Goal: Task Accomplishment & Management: Use online tool/utility

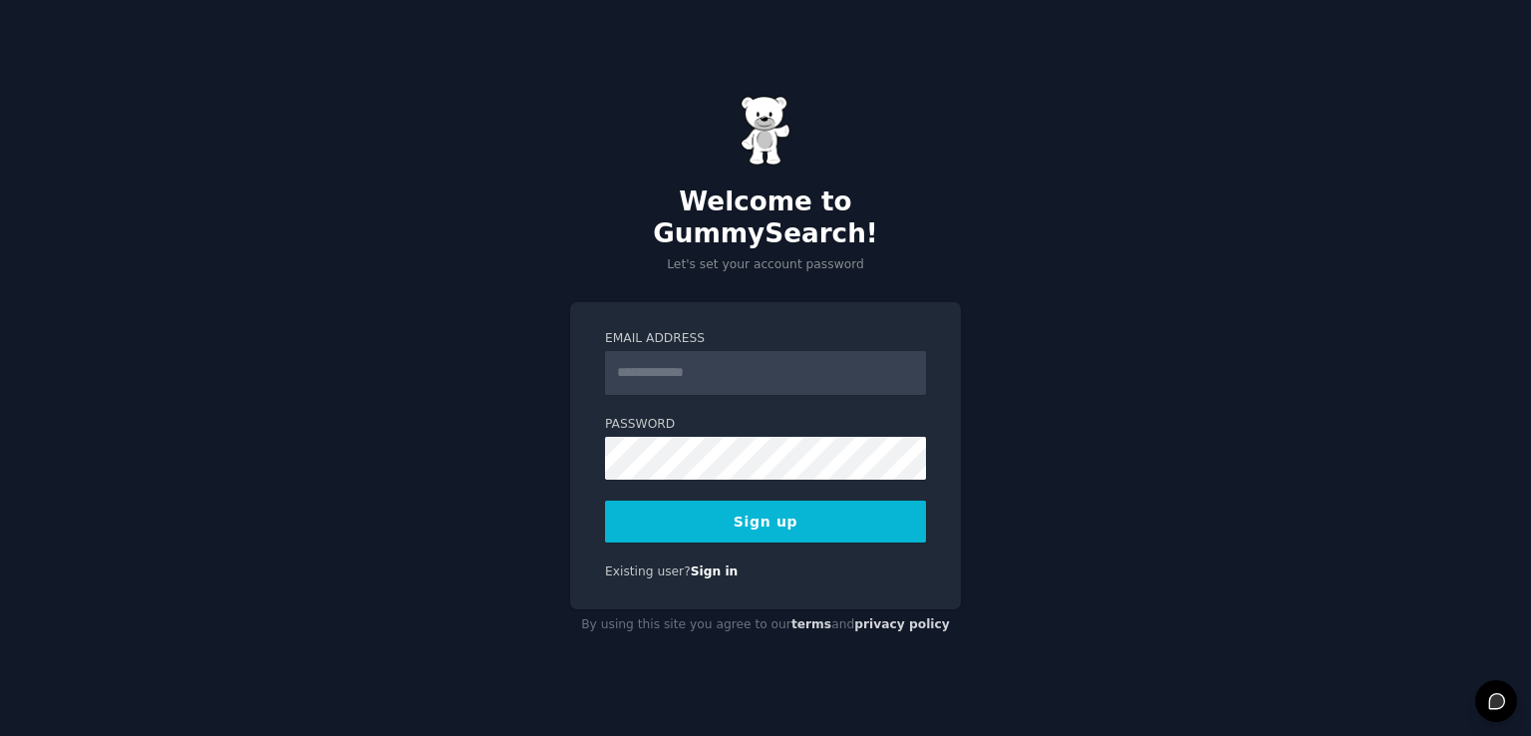
click at [653, 303] on div "Email Address Password Sign up Existing user? Sign in" at bounding box center [765, 455] width 391 height 307
click at [671, 361] on input "Email Address" at bounding box center [765, 373] width 321 height 44
type input "**********"
click at [670, 507] on button "Sign up" at bounding box center [765, 521] width 321 height 42
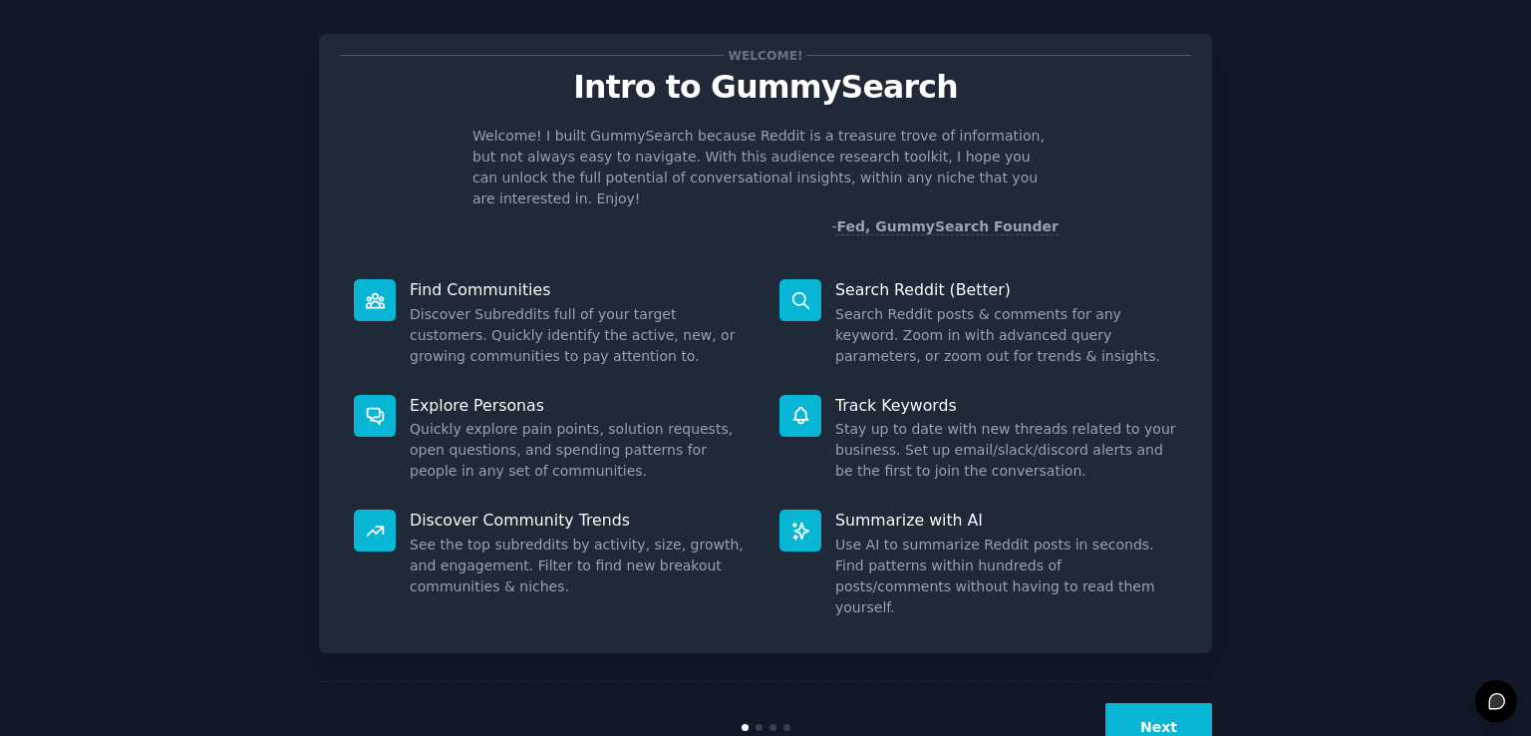
scroll to position [44, 0]
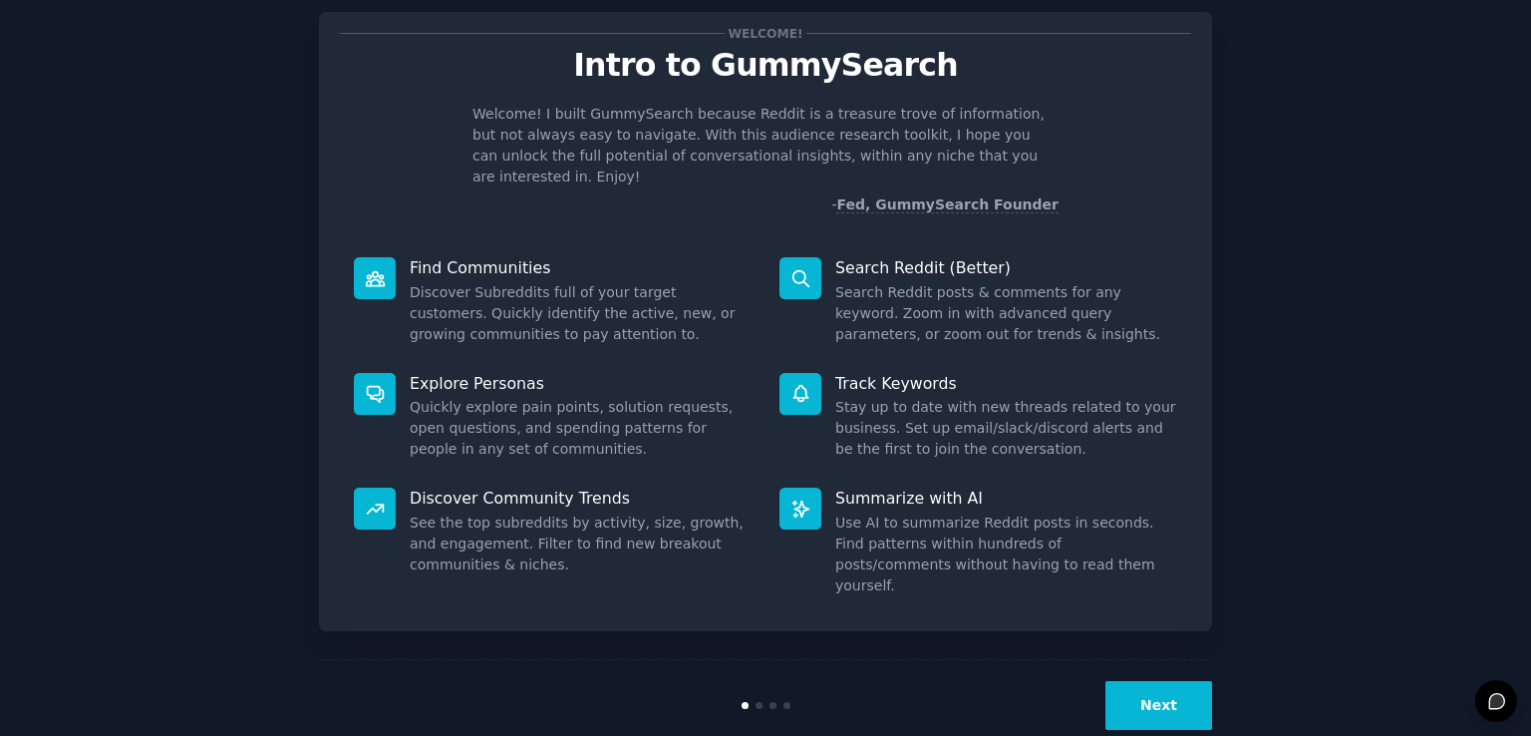
click at [1151, 681] on button "Next" at bounding box center [1158, 705] width 107 height 49
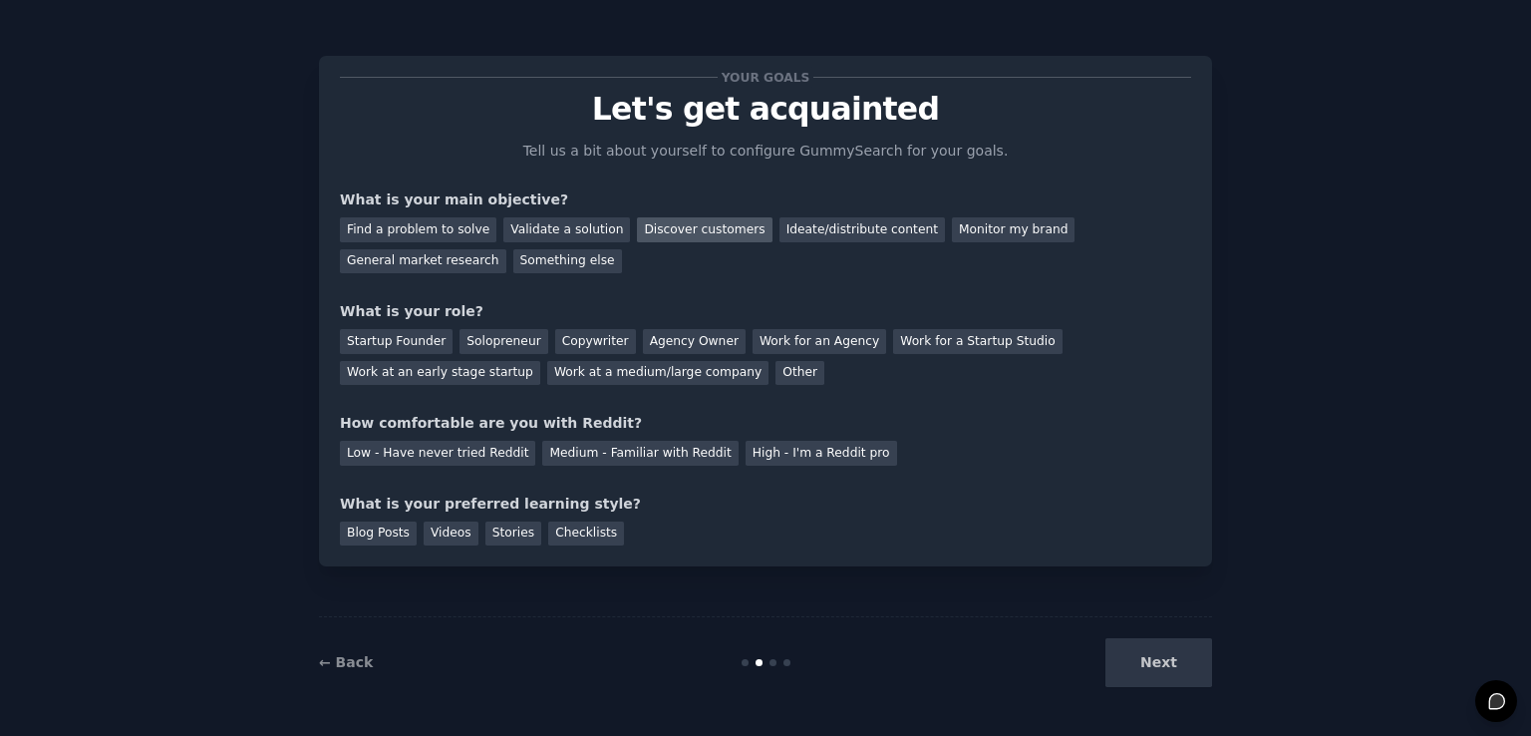
click at [697, 235] on div "Discover customers" at bounding box center [704, 229] width 135 height 25
click at [780, 235] on div "Ideate/distribute content" at bounding box center [862, 229] width 165 height 25
click at [682, 231] on div "Discover customers" at bounding box center [704, 229] width 135 height 25
click at [547, 377] on div "Work at a medium/large company" at bounding box center [657, 373] width 221 height 25
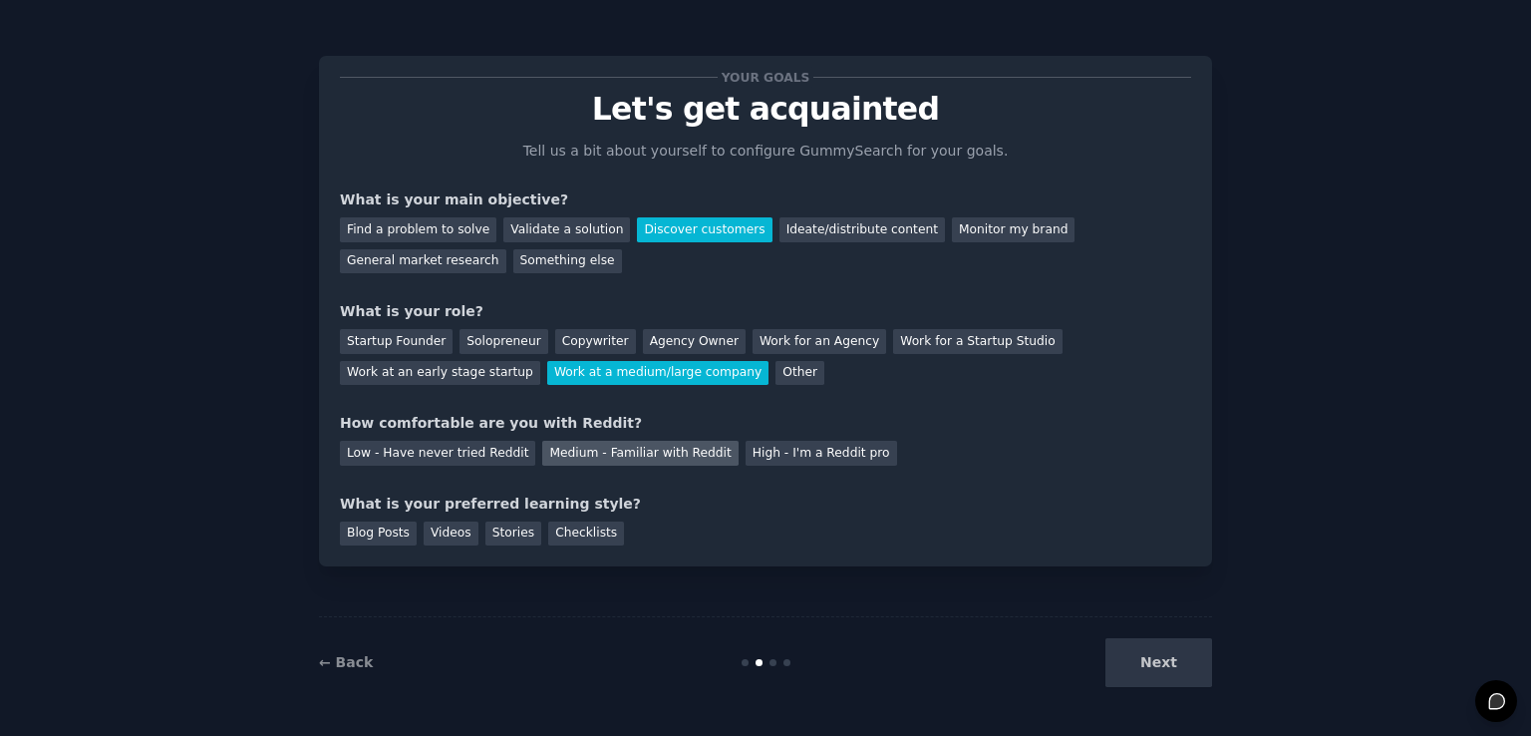
click at [657, 452] on div "Medium - Familiar with Reddit" at bounding box center [639, 453] width 195 height 25
click at [437, 536] on div "Videos" at bounding box center [451, 533] width 55 height 25
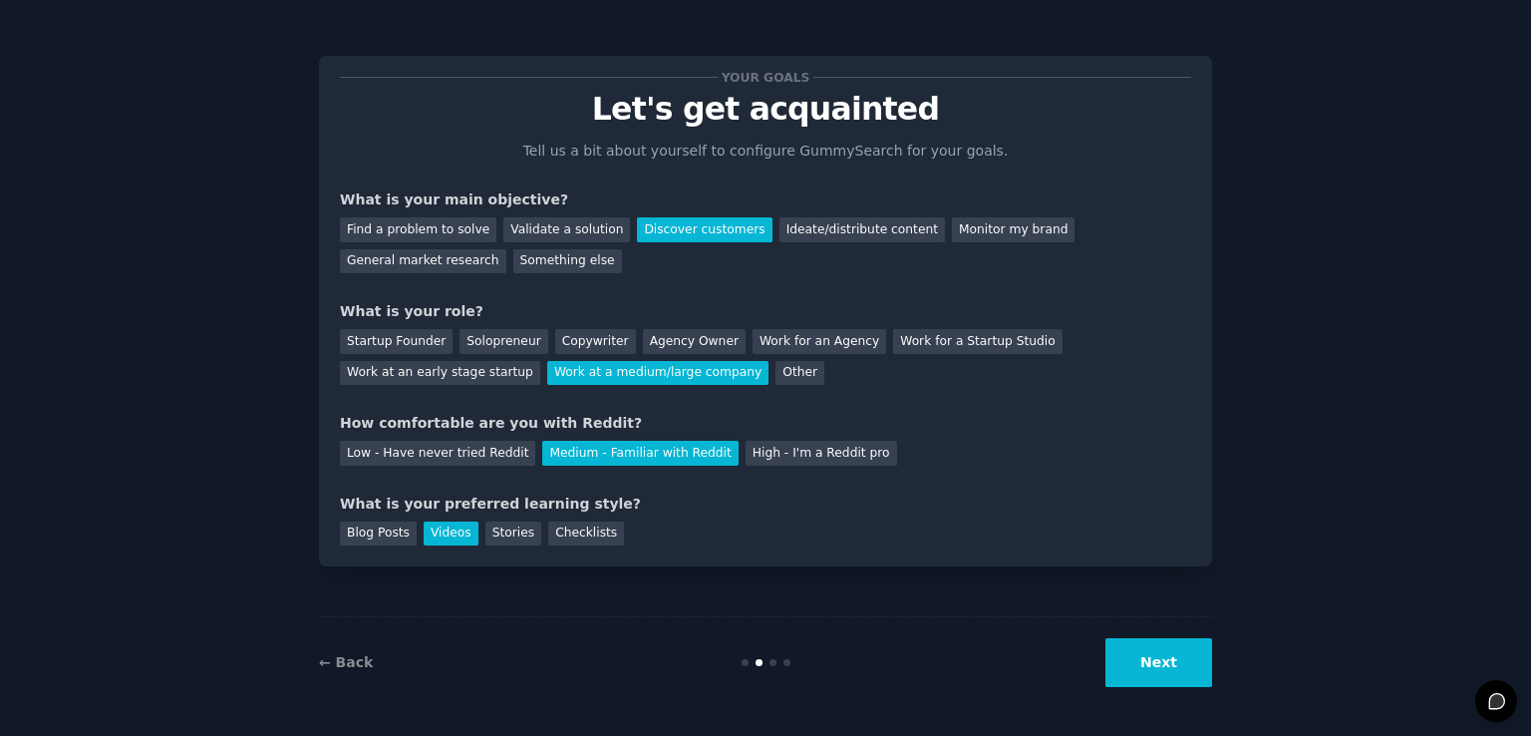
click at [1124, 680] on button "Next" at bounding box center [1158, 662] width 107 height 49
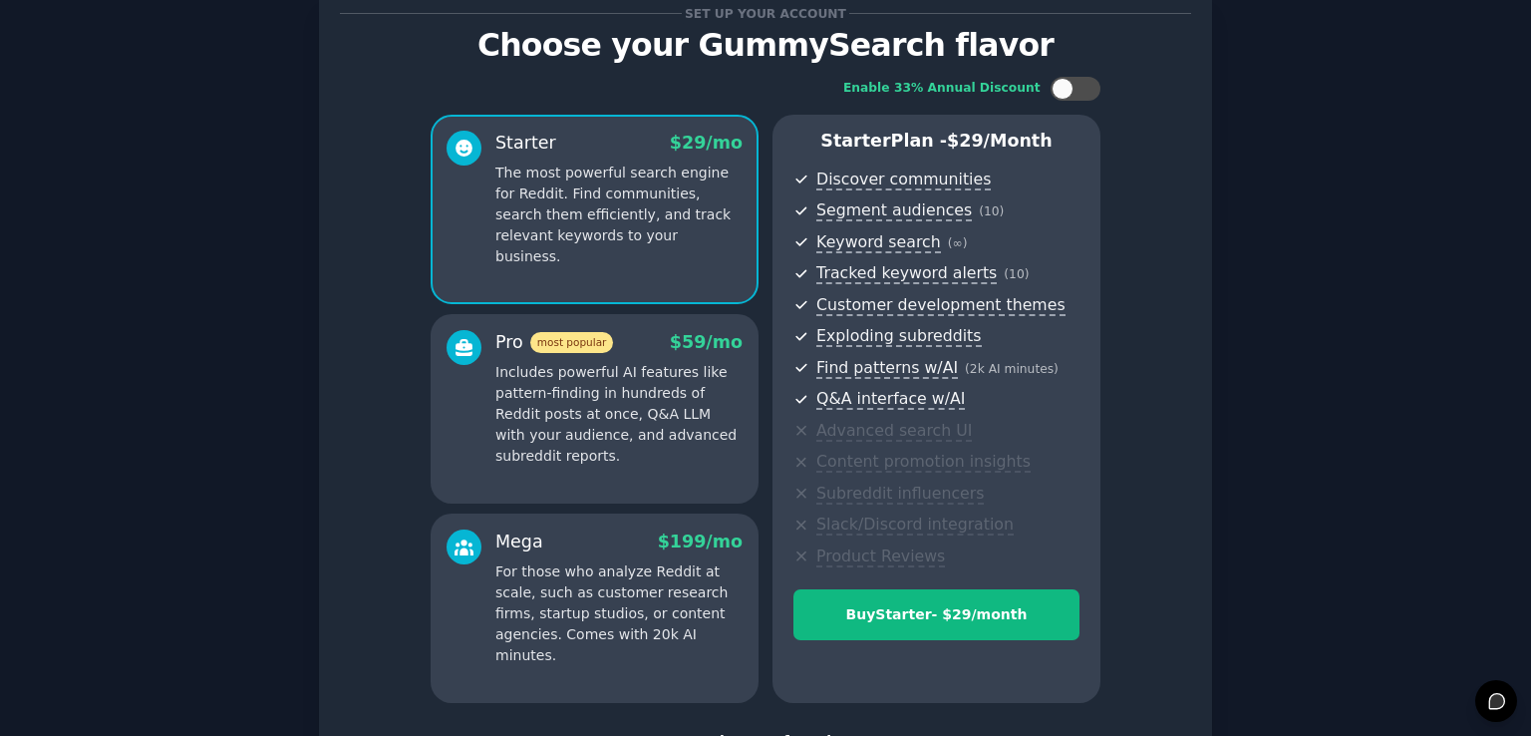
scroll to position [100, 0]
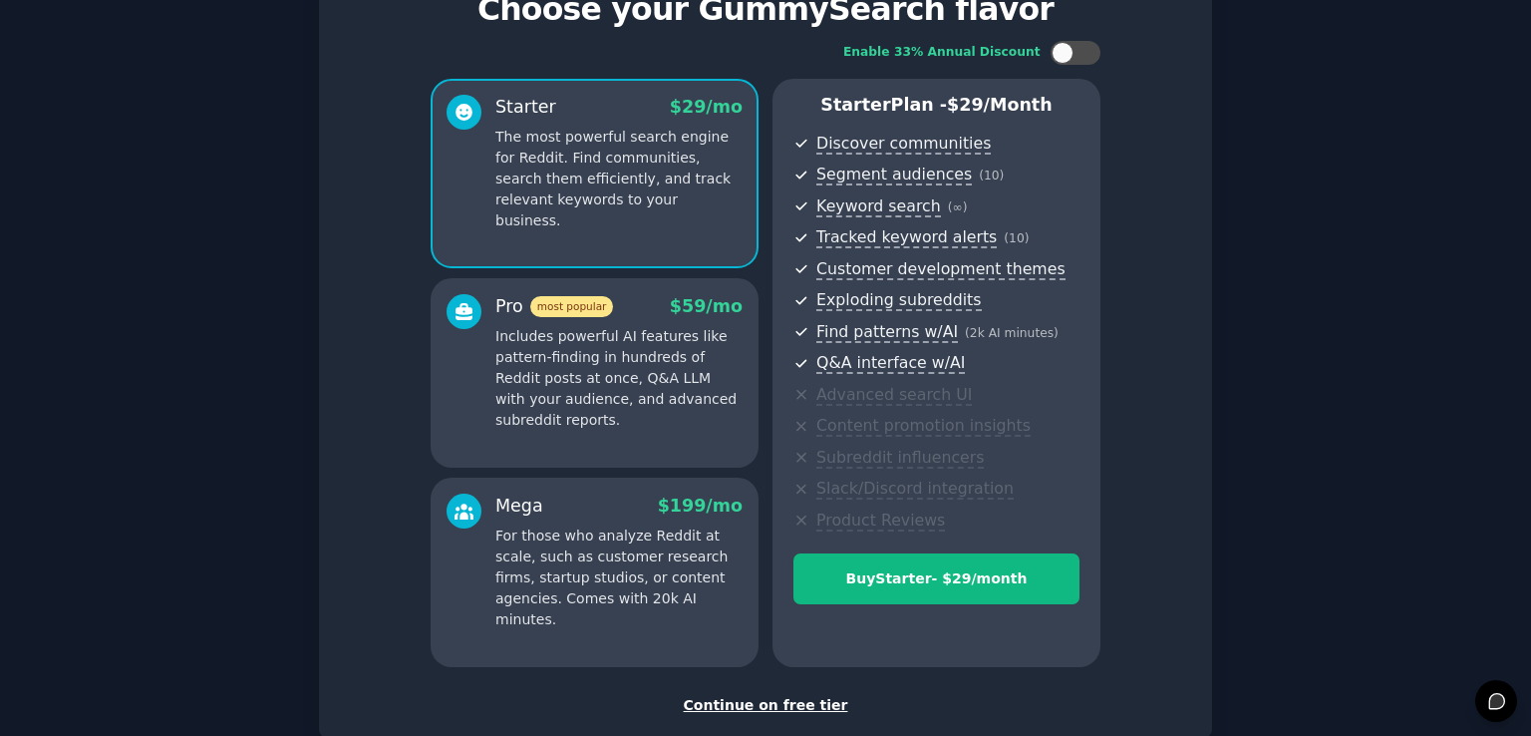
click at [538, 345] on p "Includes powerful AI features like pattern-finding in hundreds of Reddit posts …" at bounding box center [618, 378] width 247 height 105
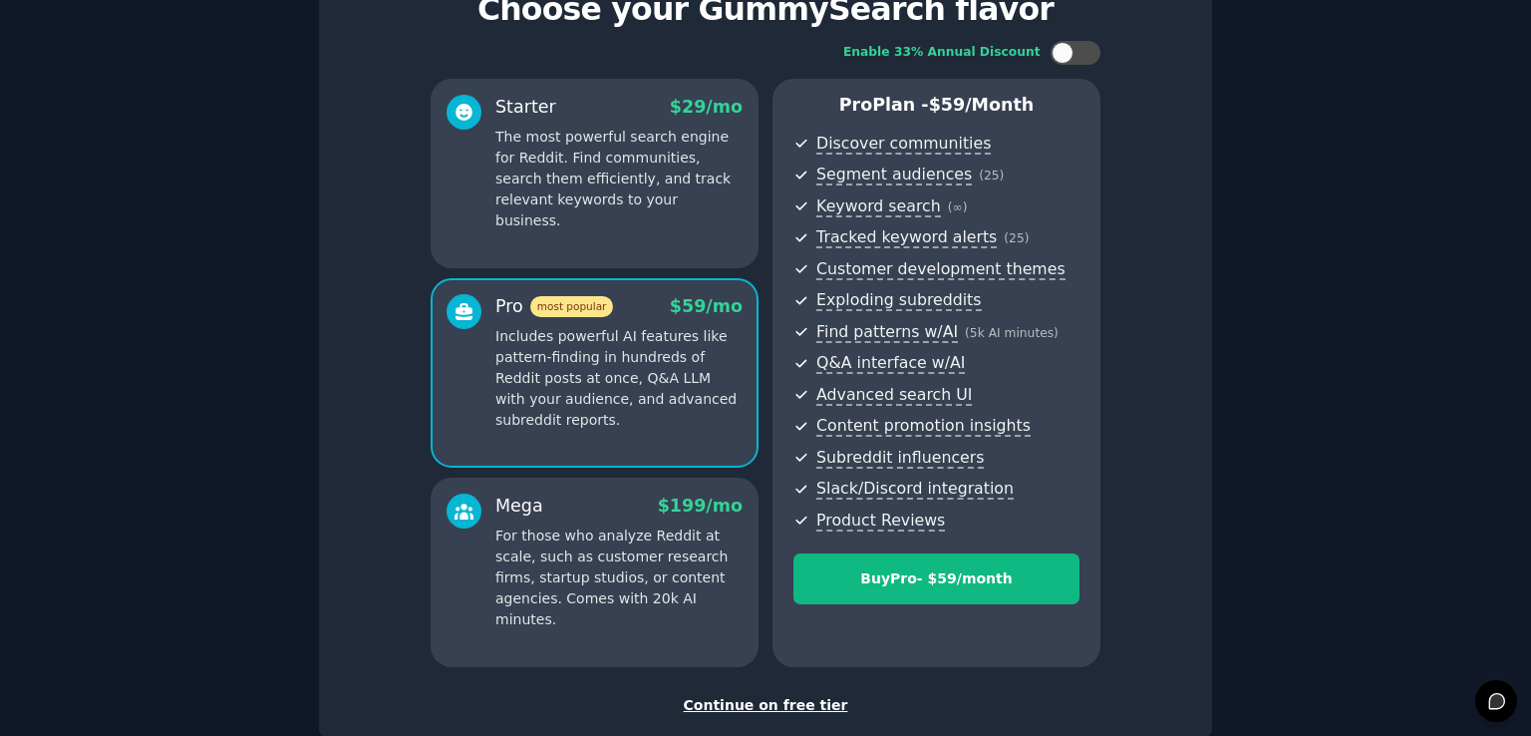
click at [762, 710] on div "Continue on free tier" at bounding box center [765, 705] width 851 height 21
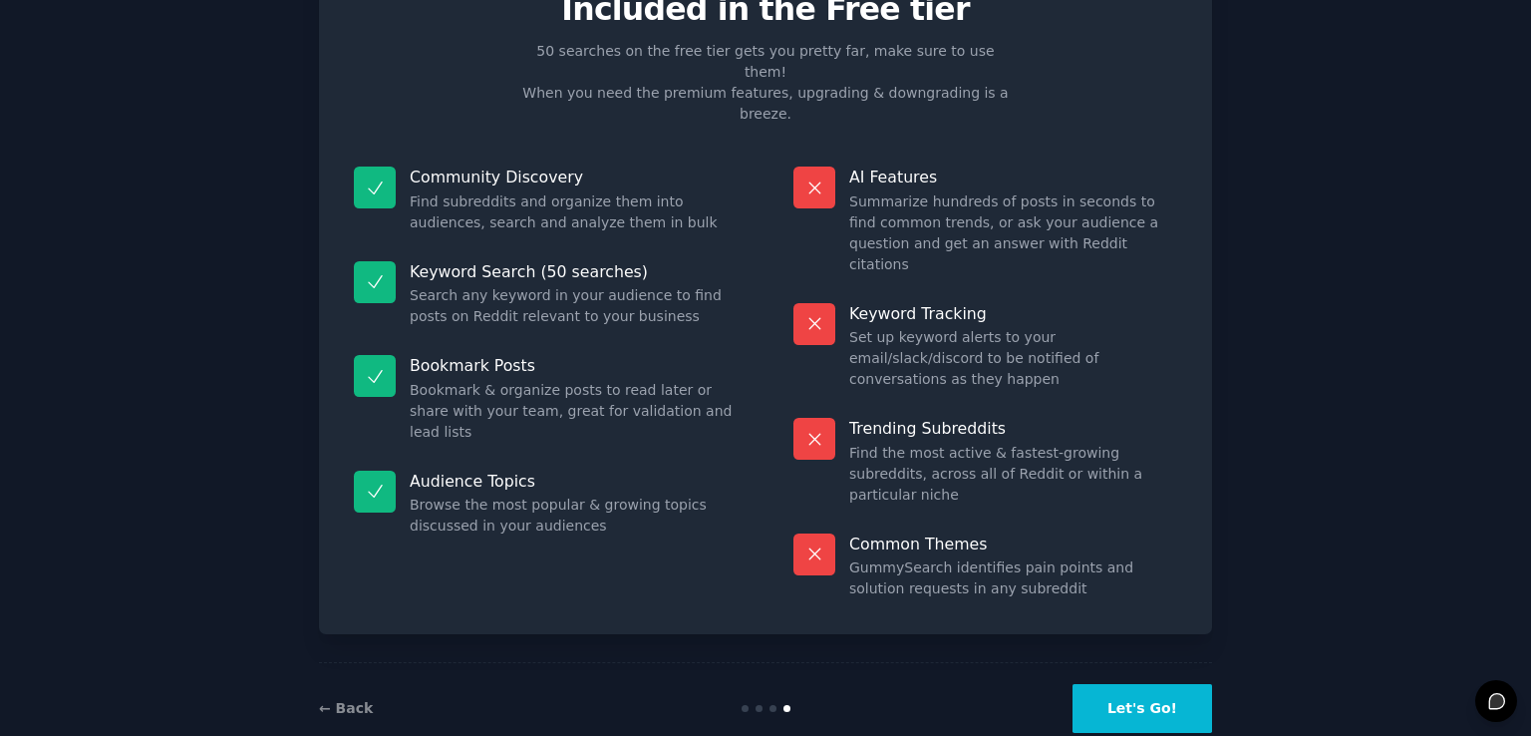
scroll to position [40, 0]
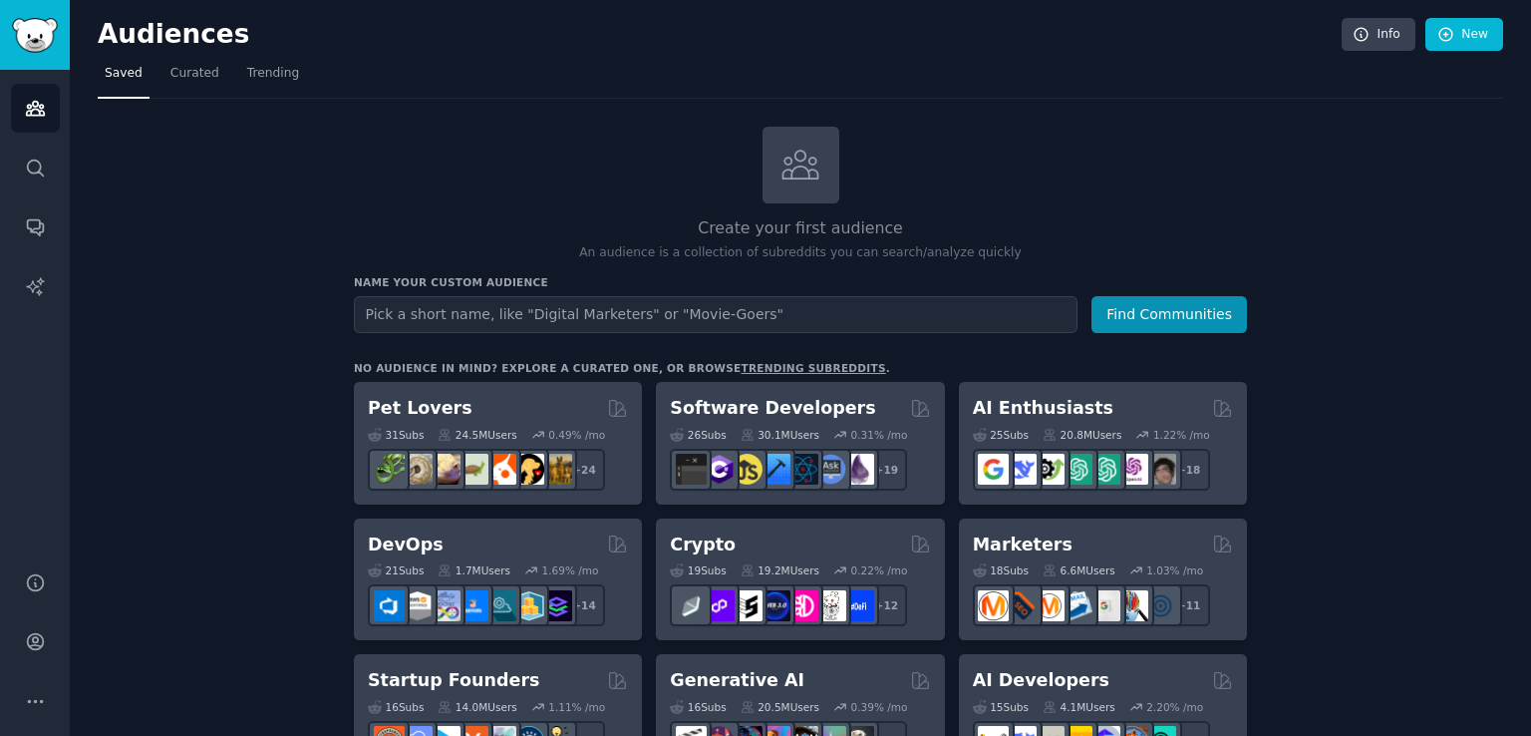
click at [630, 312] on input "text" at bounding box center [716, 314] width 724 height 37
type input "coworking operators"
click at [1172, 310] on button "Find Communities" at bounding box center [1170, 314] width 156 height 37
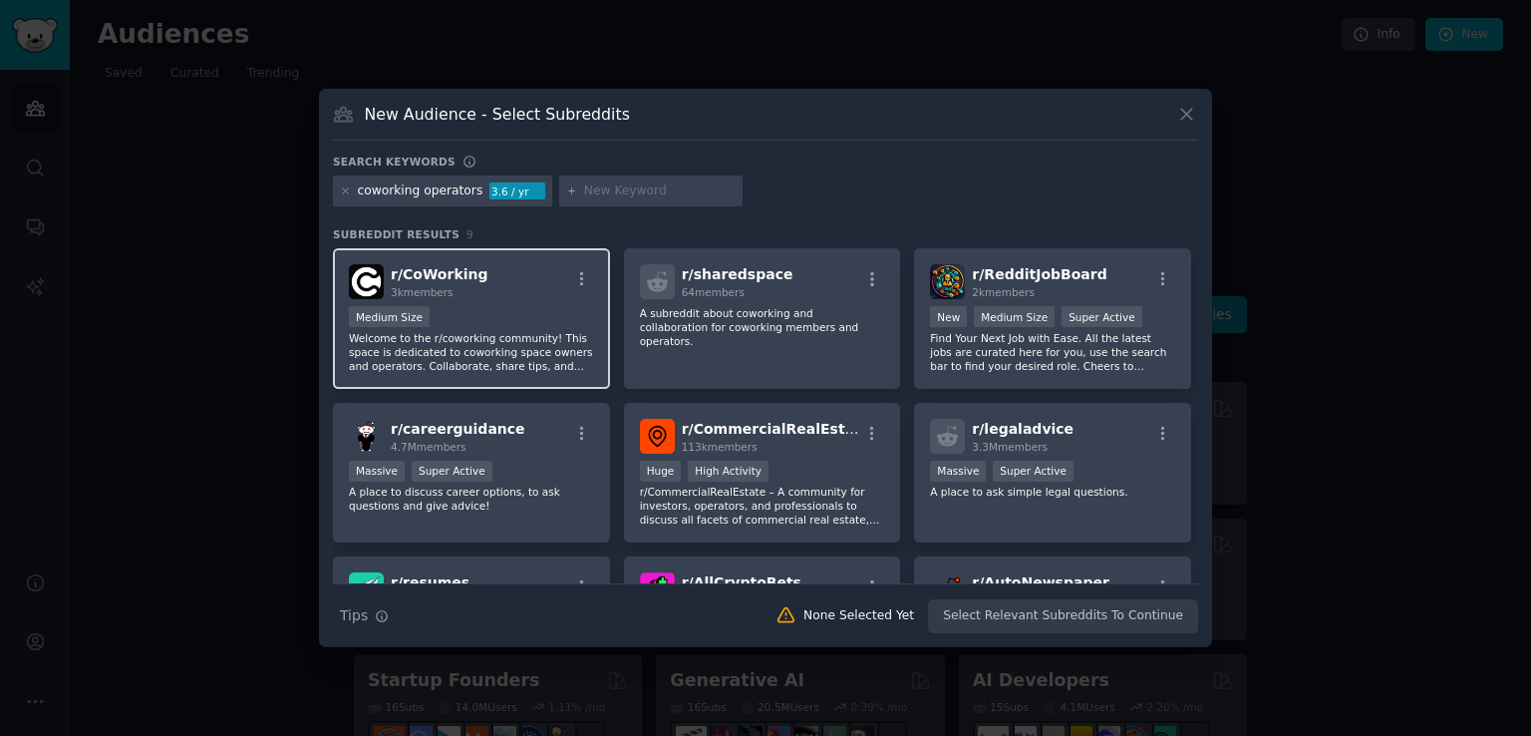
click at [533, 312] on div "Medium Size" at bounding box center [471, 318] width 245 height 25
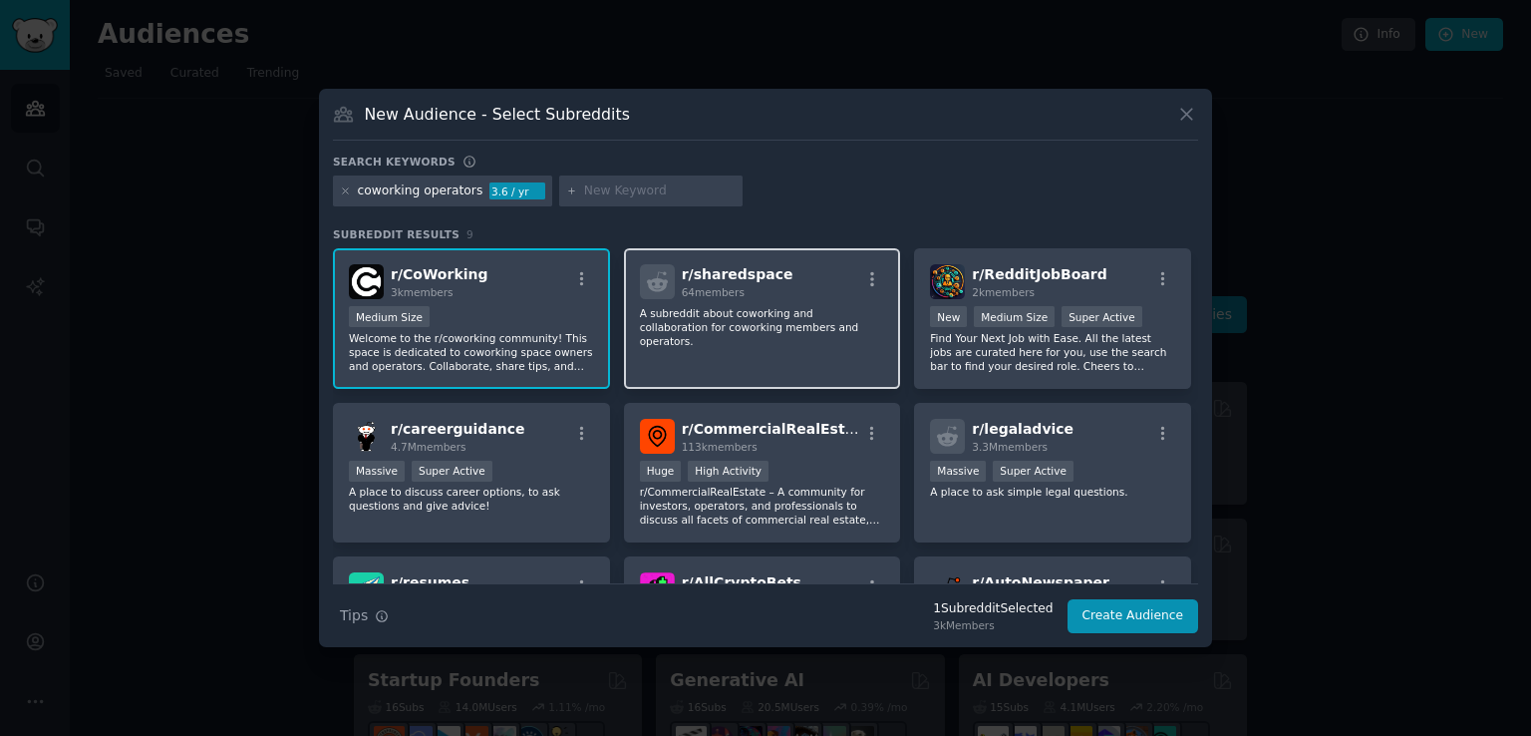
click at [704, 320] on p "A subreddit about coworking and collaboration for coworking members and operato…" at bounding box center [762, 327] width 245 height 42
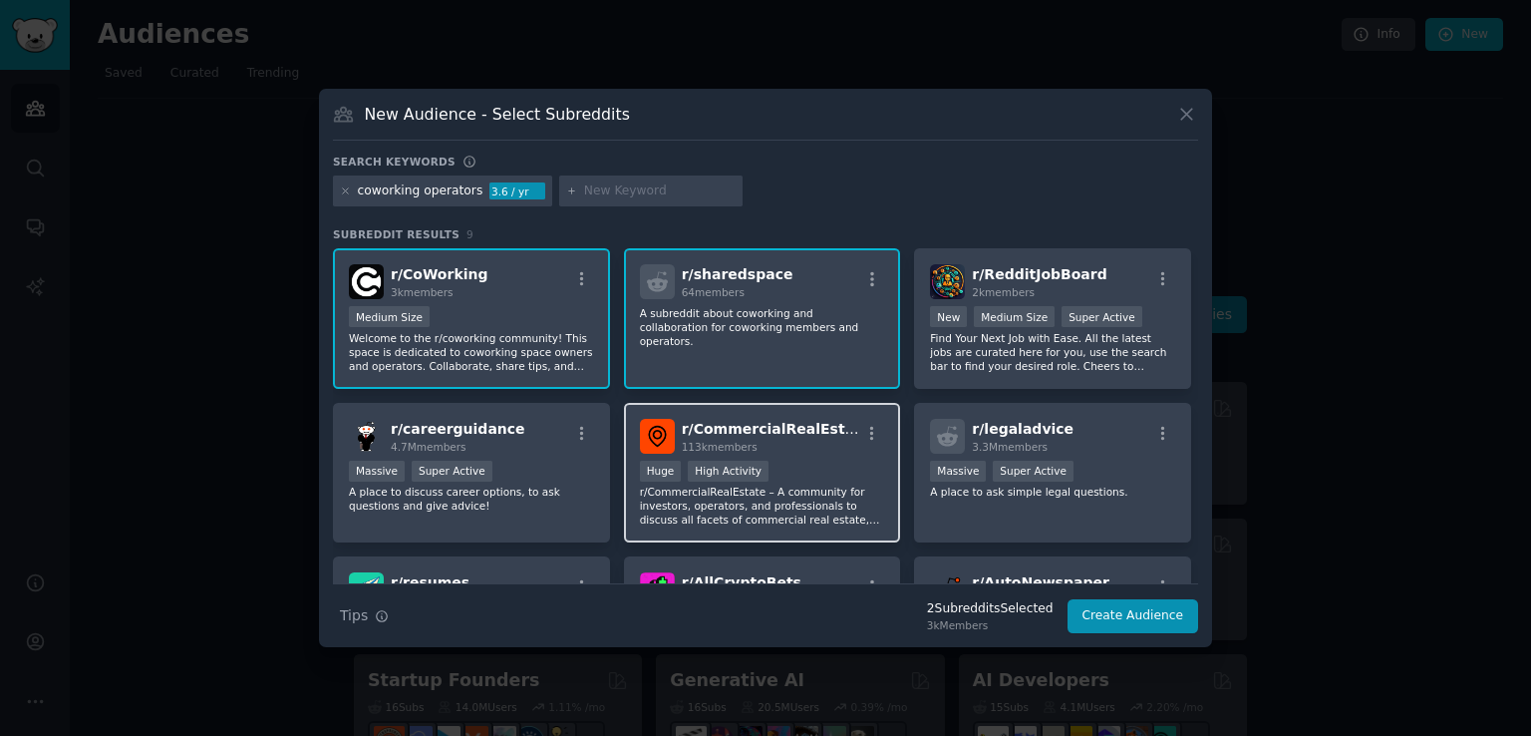
click at [768, 499] on p "r/CommercialRealEstate – A community for investors, operators, and professional…" at bounding box center [762, 505] width 245 height 42
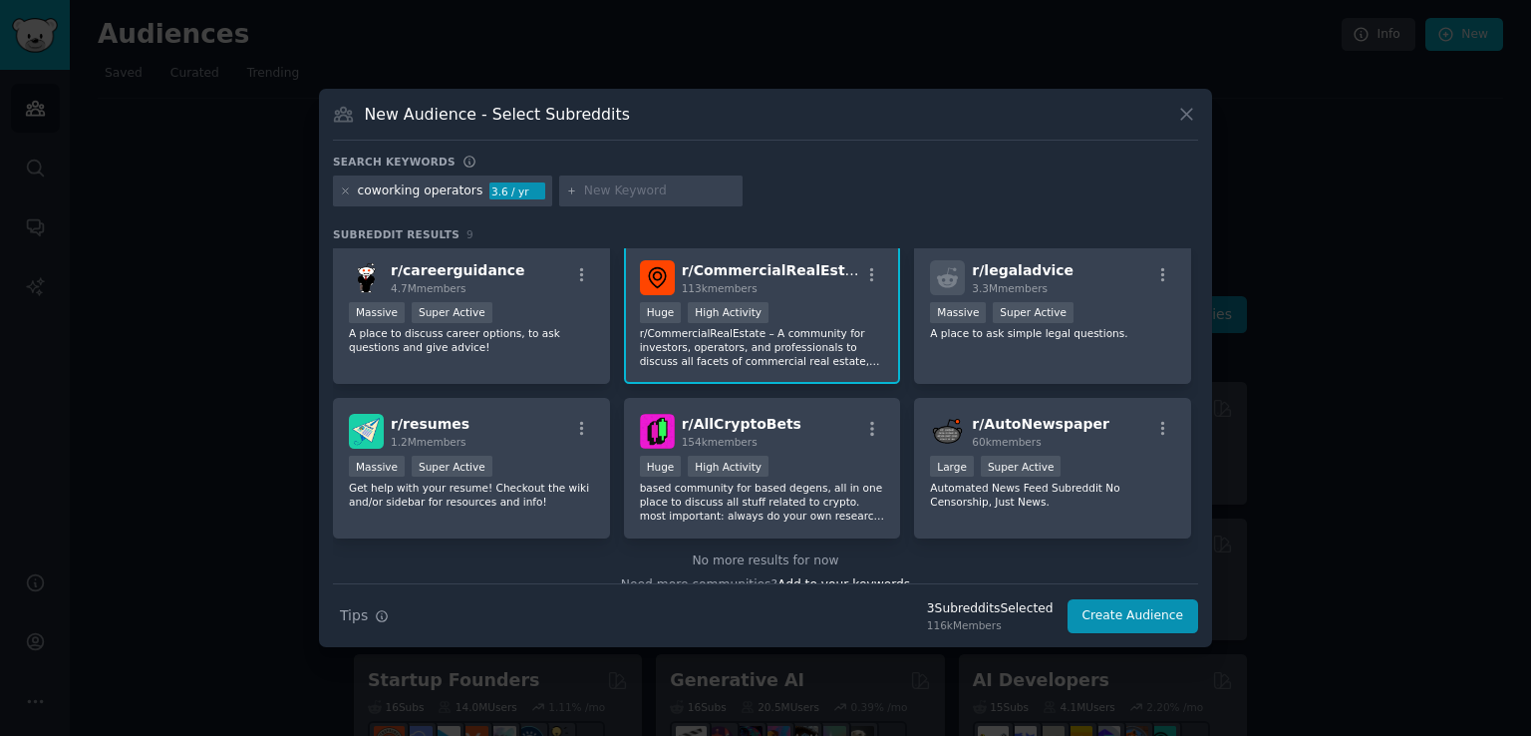
scroll to position [179, 0]
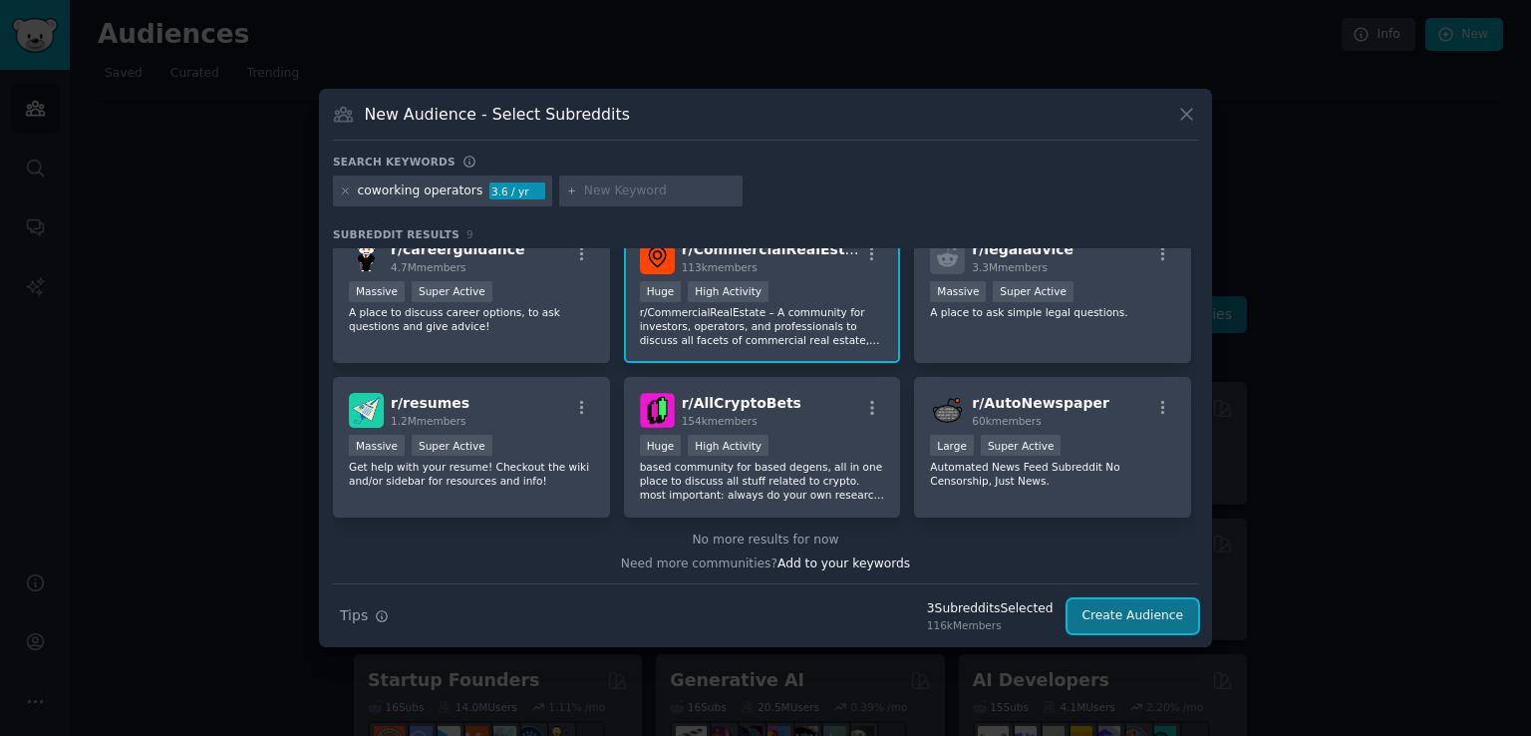
click at [1136, 622] on button "Create Audience" at bounding box center [1134, 616] width 132 height 34
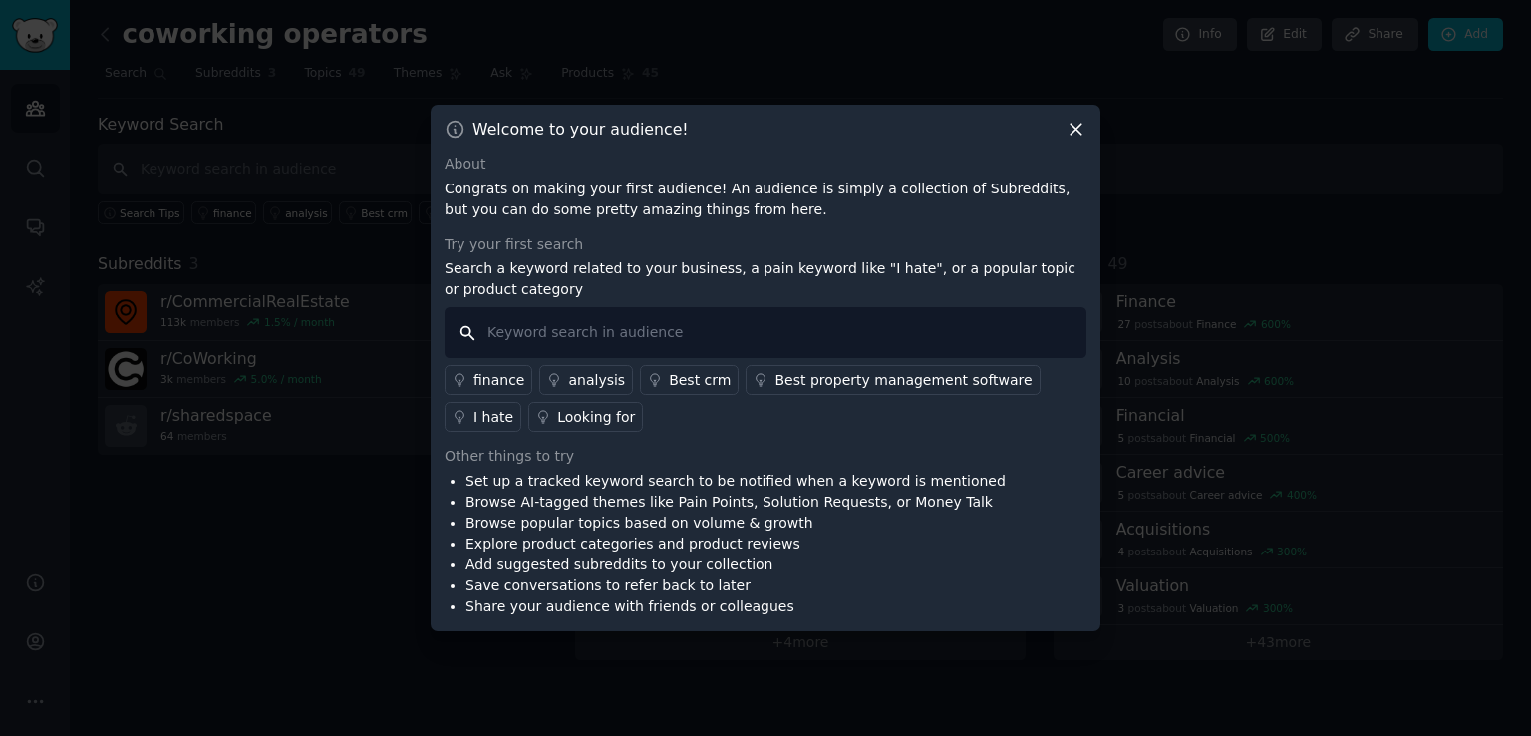
click at [873, 343] on input "text" at bounding box center [766, 332] width 642 height 51
type input "software"
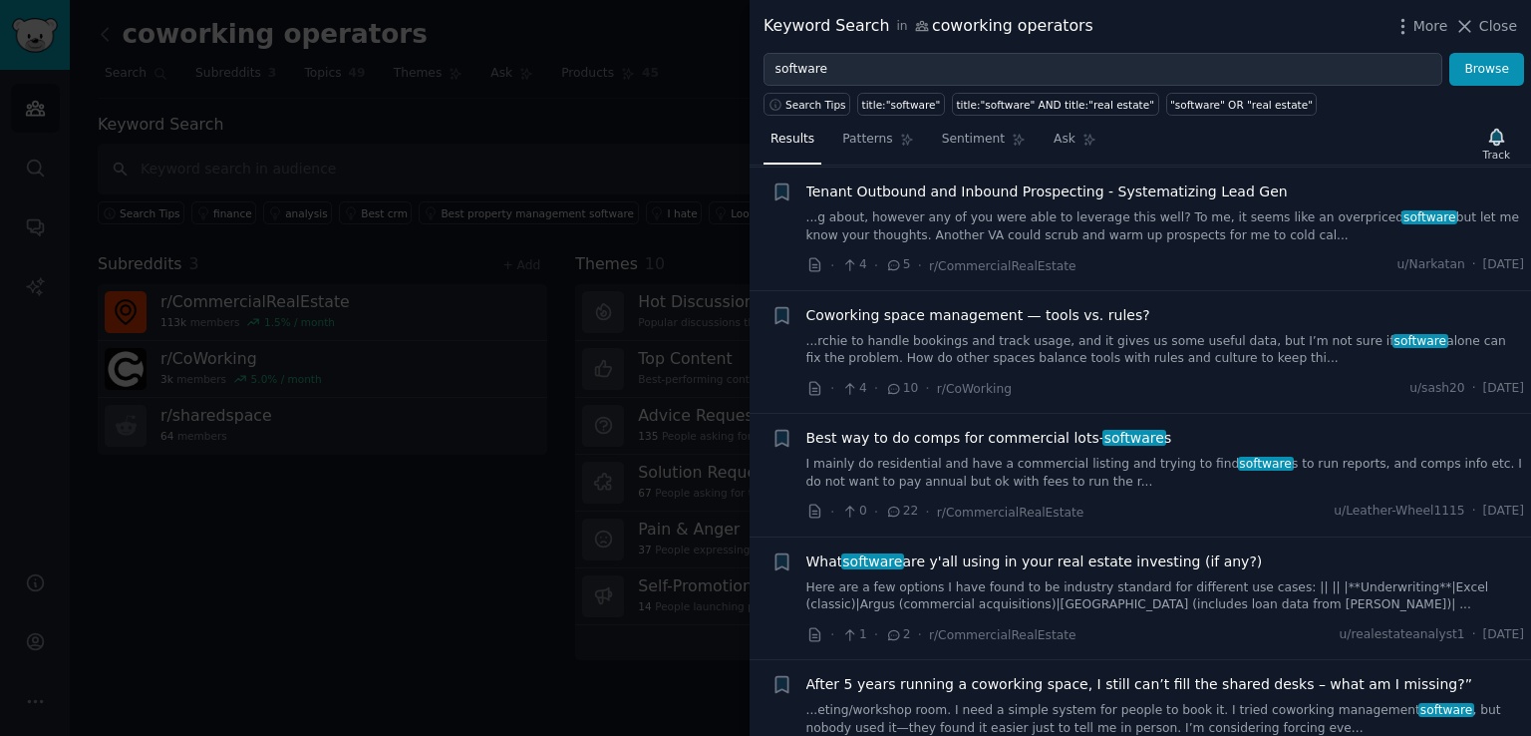
scroll to position [598, 0]
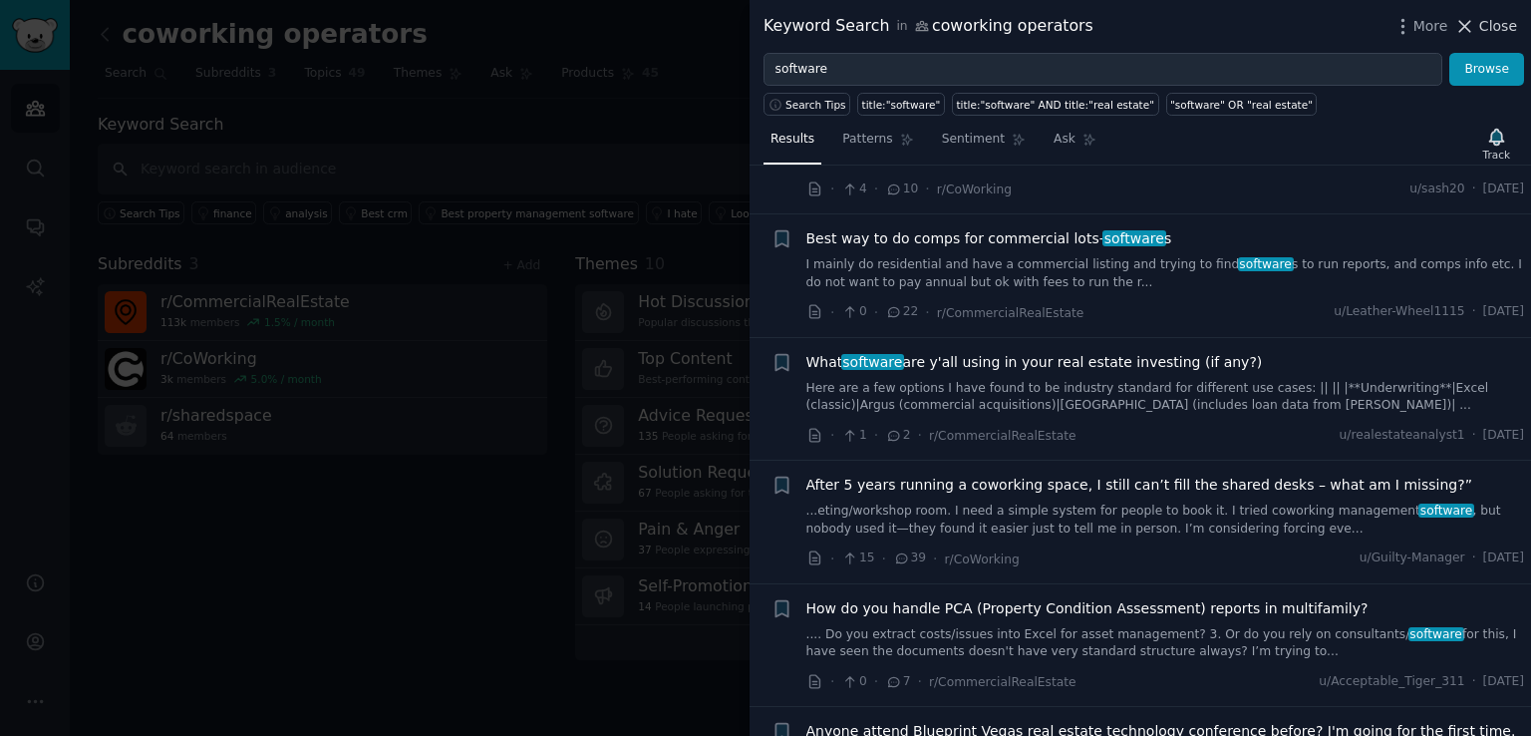
click at [1469, 33] on icon at bounding box center [1464, 26] width 21 height 21
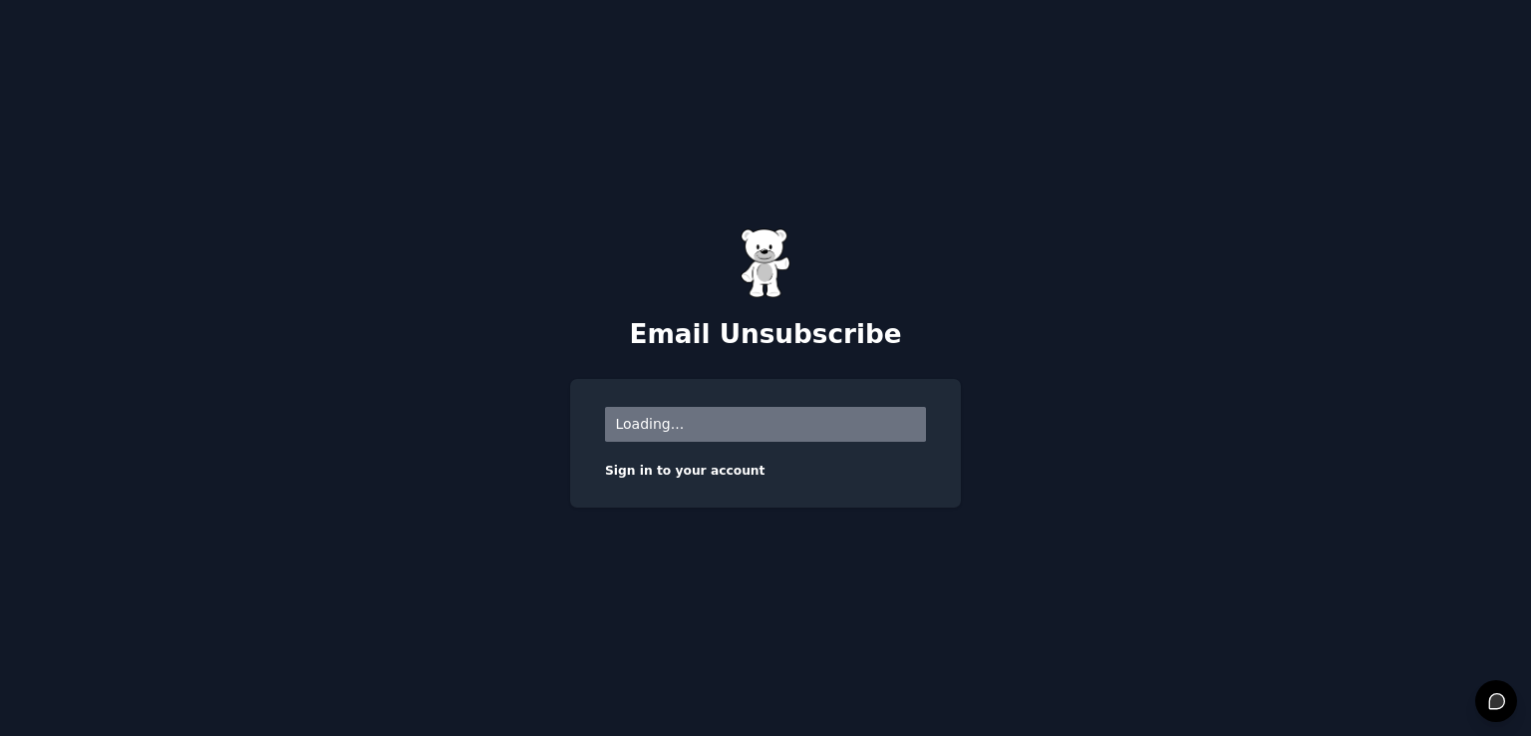
click at [682, 424] on div "Loading..." at bounding box center [765, 424] width 321 height 35
